Goal: Task Accomplishment & Management: Manage account settings

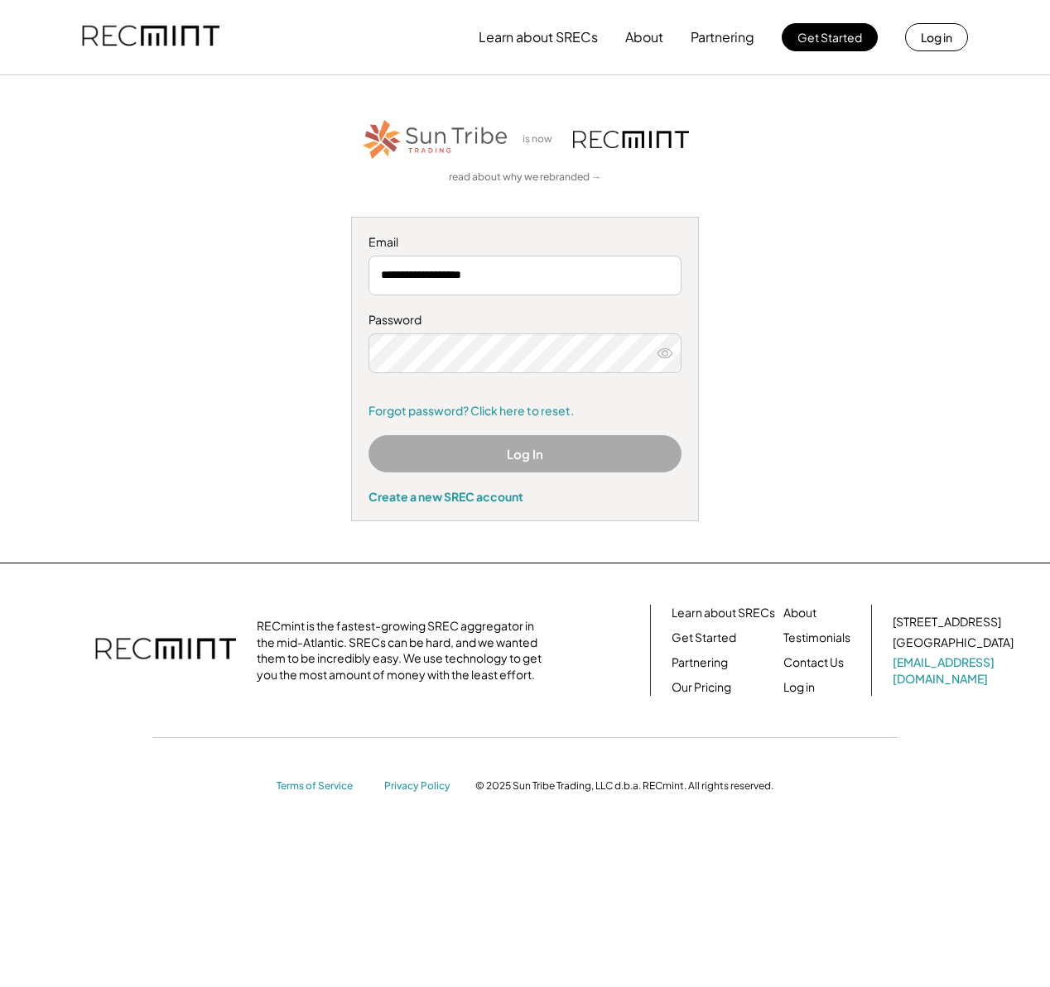
click at [504, 456] on button "Log In" at bounding box center [524, 453] width 313 height 37
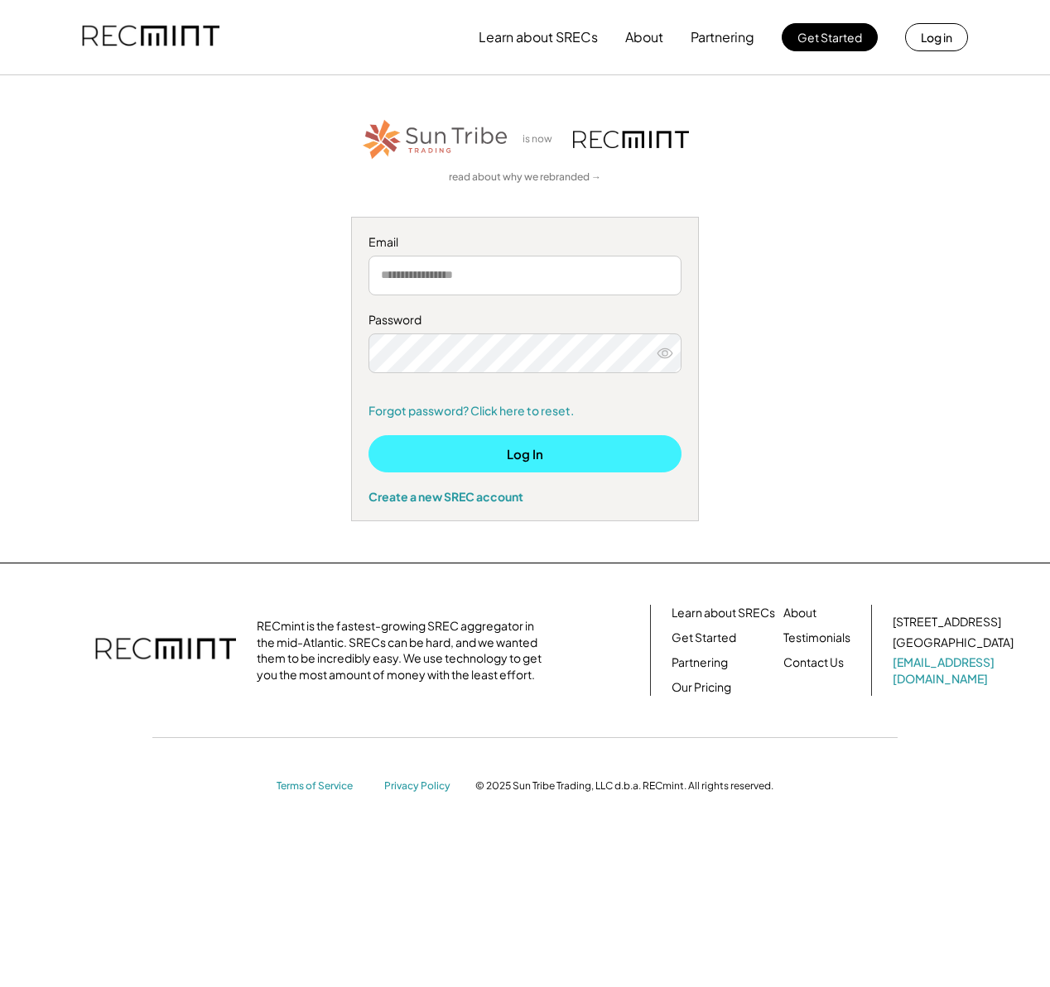
click at [504, 456] on button "Log In" at bounding box center [524, 453] width 313 height 37
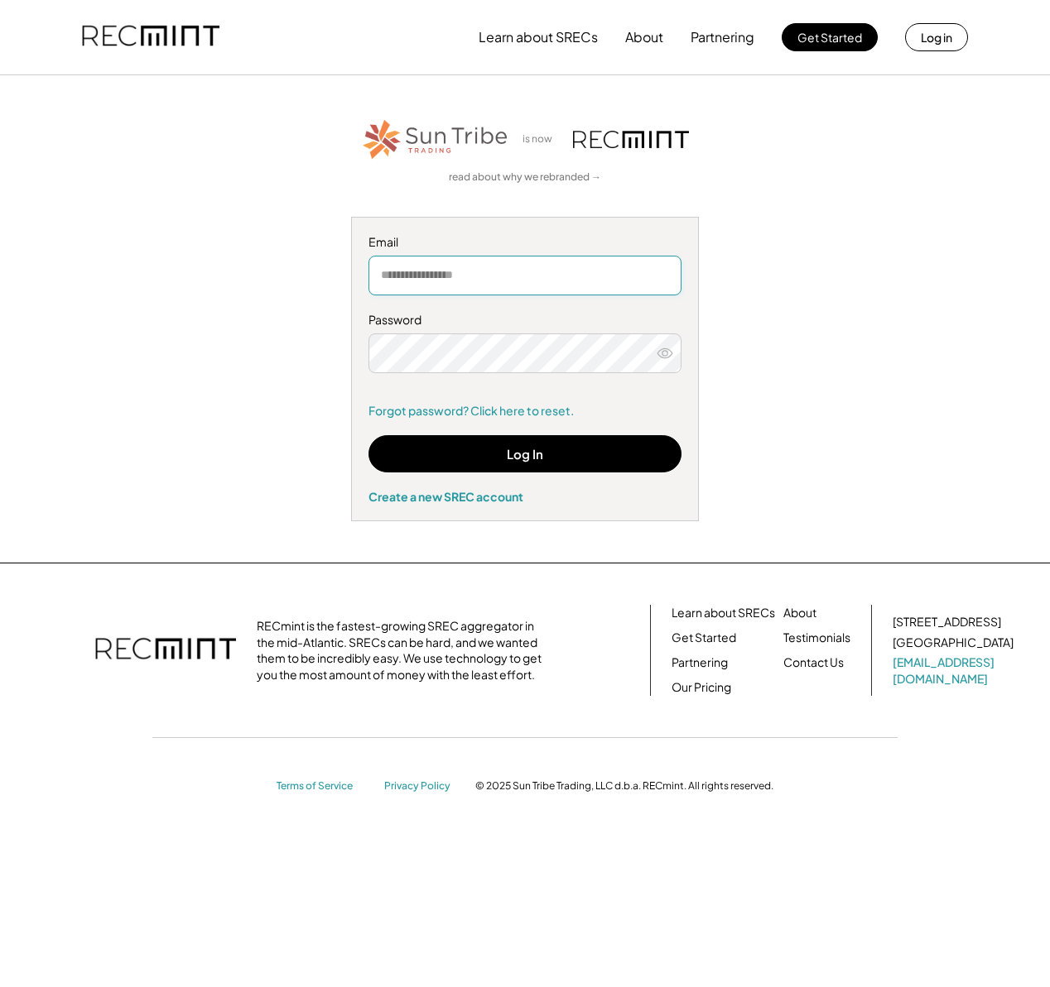
click at [491, 278] on input "email" at bounding box center [524, 276] width 313 height 40
